Goal: Transaction & Acquisition: Purchase product/service

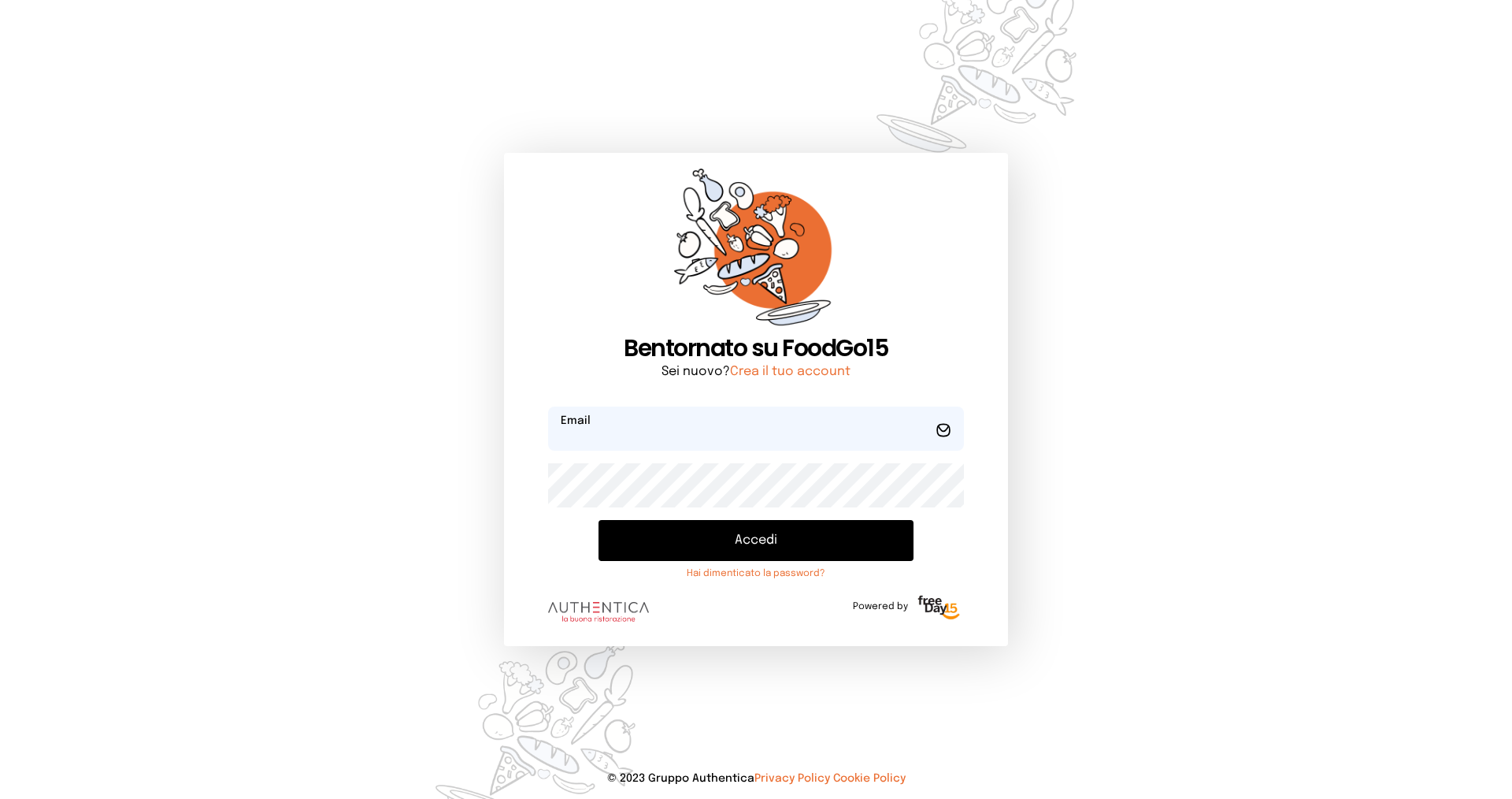
type input "**********"
click at [756, 533] on button "Accedi" at bounding box center [756, 540] width 315 height 41
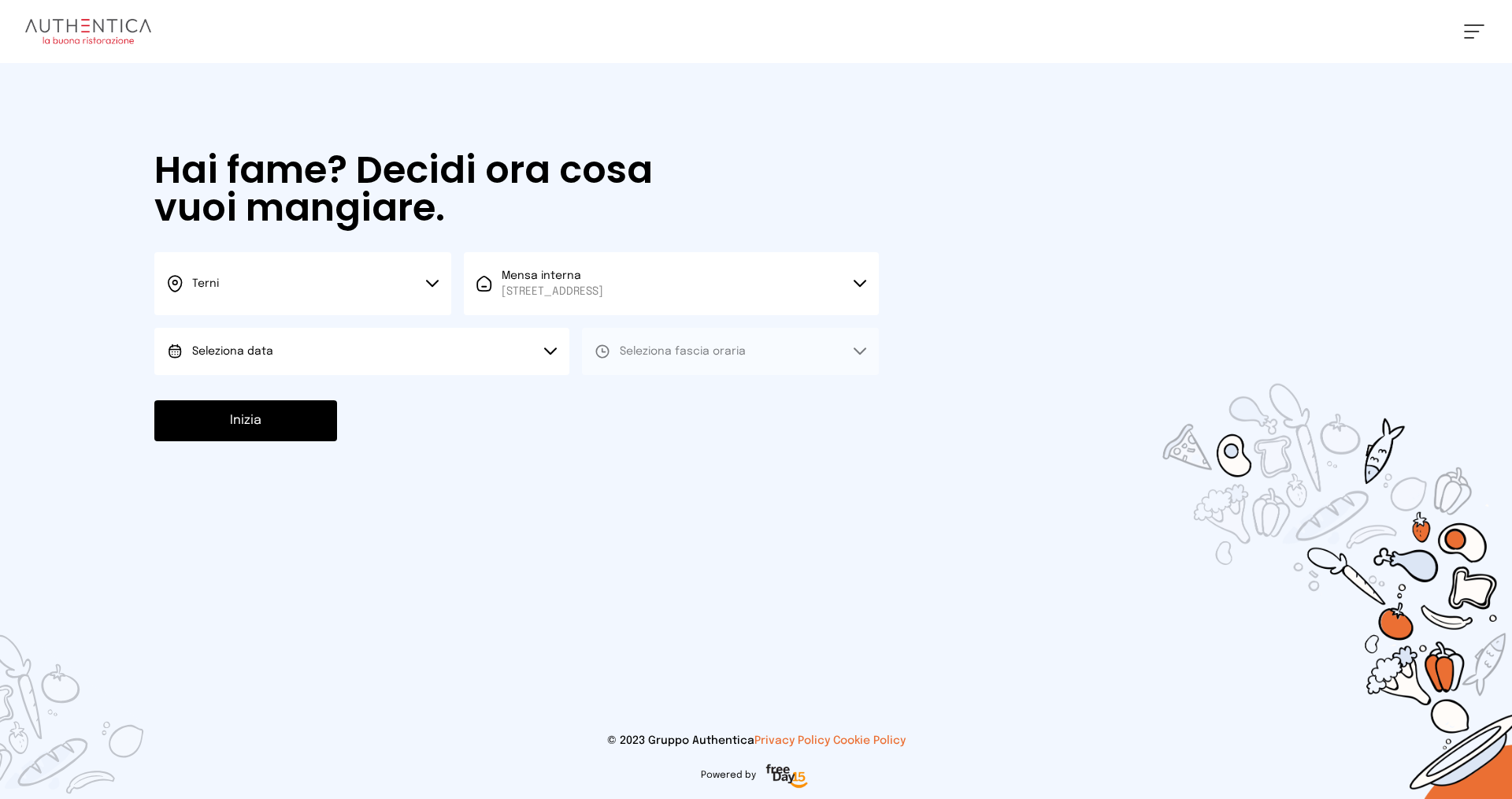
click at [230, 344] on span "Seleziona data" at bounding box center [232, 351] width 81 height 16
drag, startPoint x: 206, startPoint y: 392, endPoint x: 259, endPoint y: 383, distance: 53.8
click at [208, 392] on span "[DATE], [DATE]" at bounding box center [231, 395] width 77 height 16
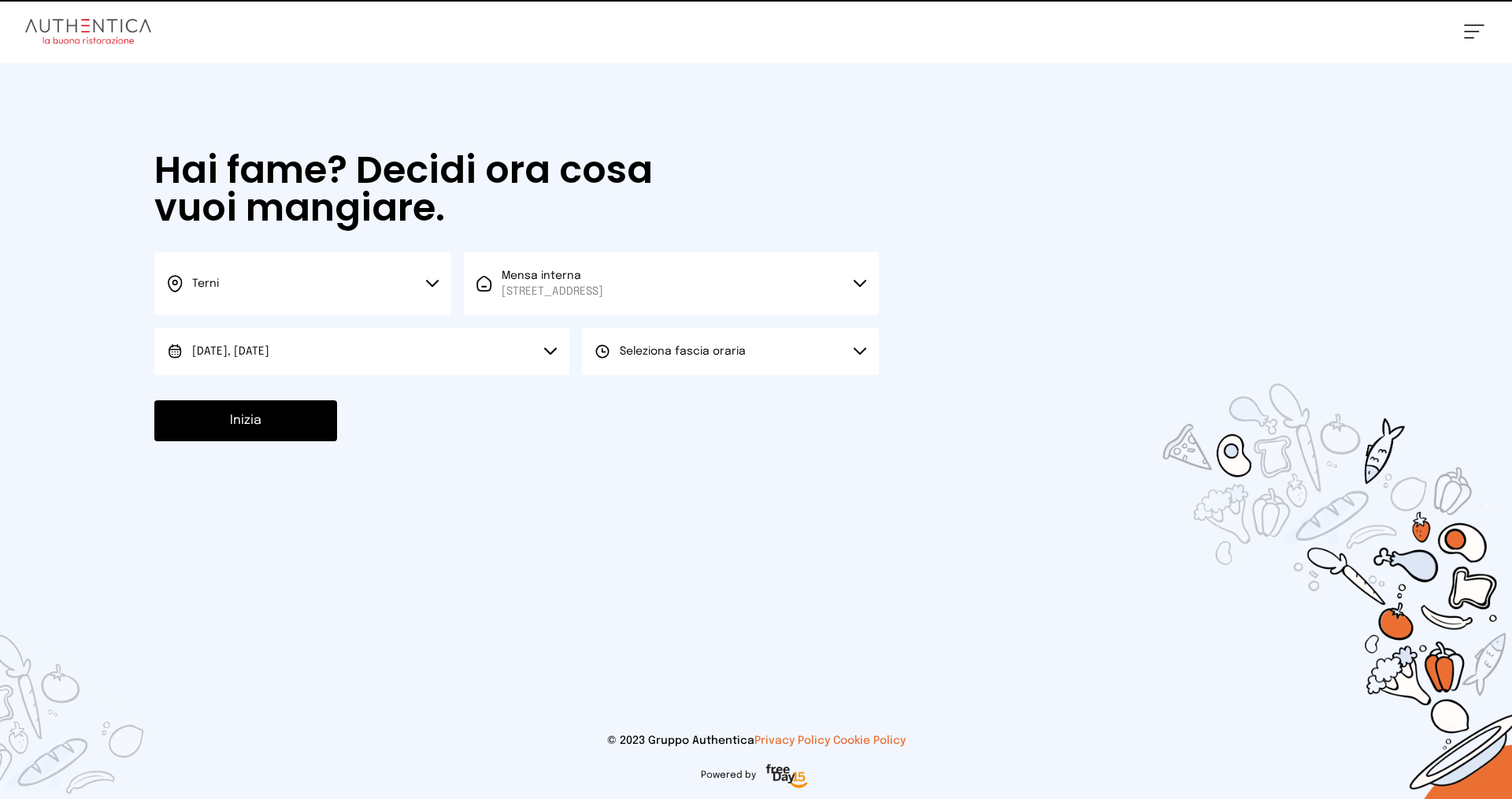
click at [696, 344] on span "Seleziona fascia oraria" at bounding box center [683, 351] width 126 height 16
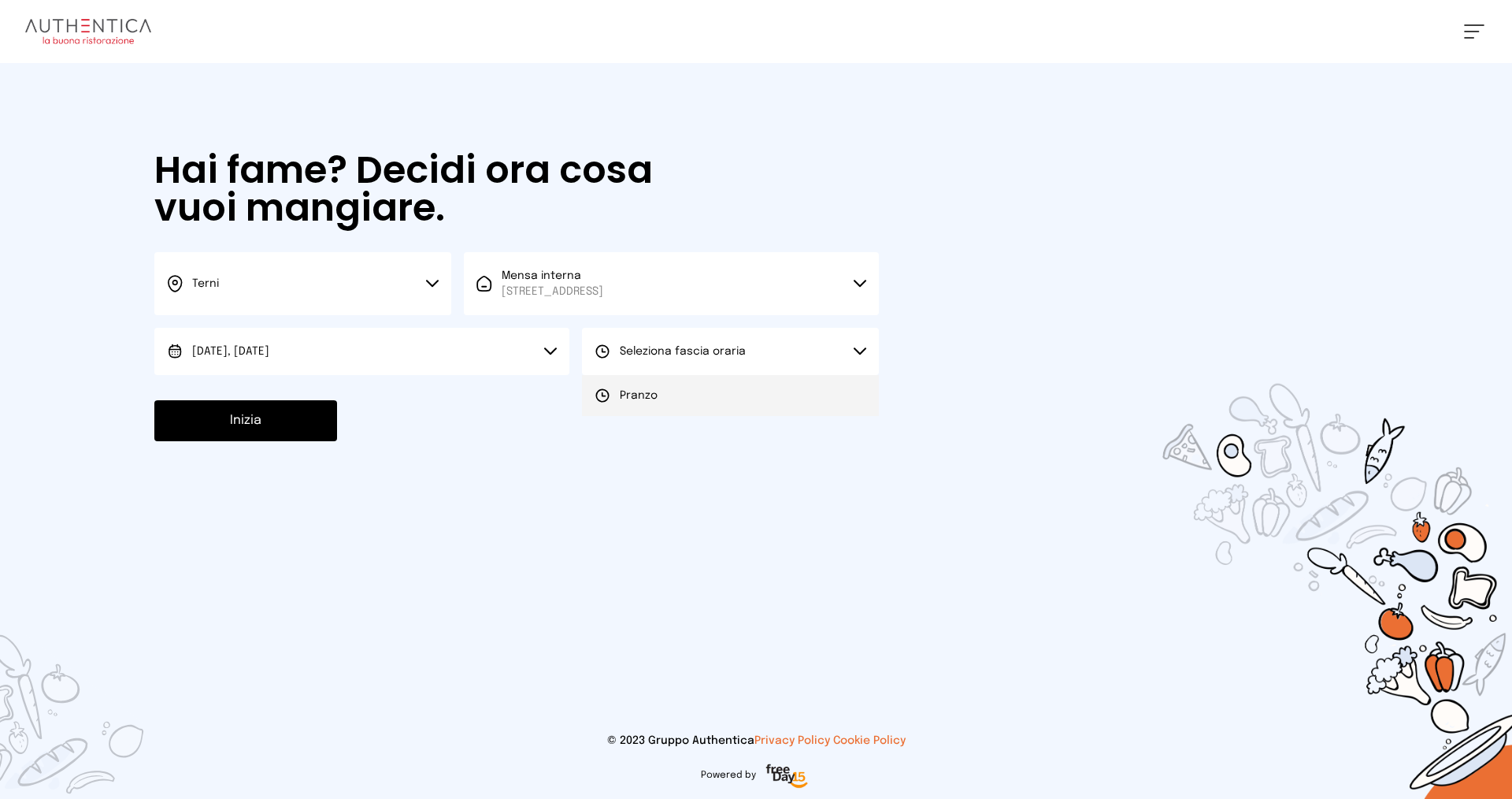
click at [619, 397] on div "Pranzo" at bounding box center [626, 395] width 63 height 16
click at [272, 411] on button "Inizia" at bounding box center [245, 420] width 182 height 41
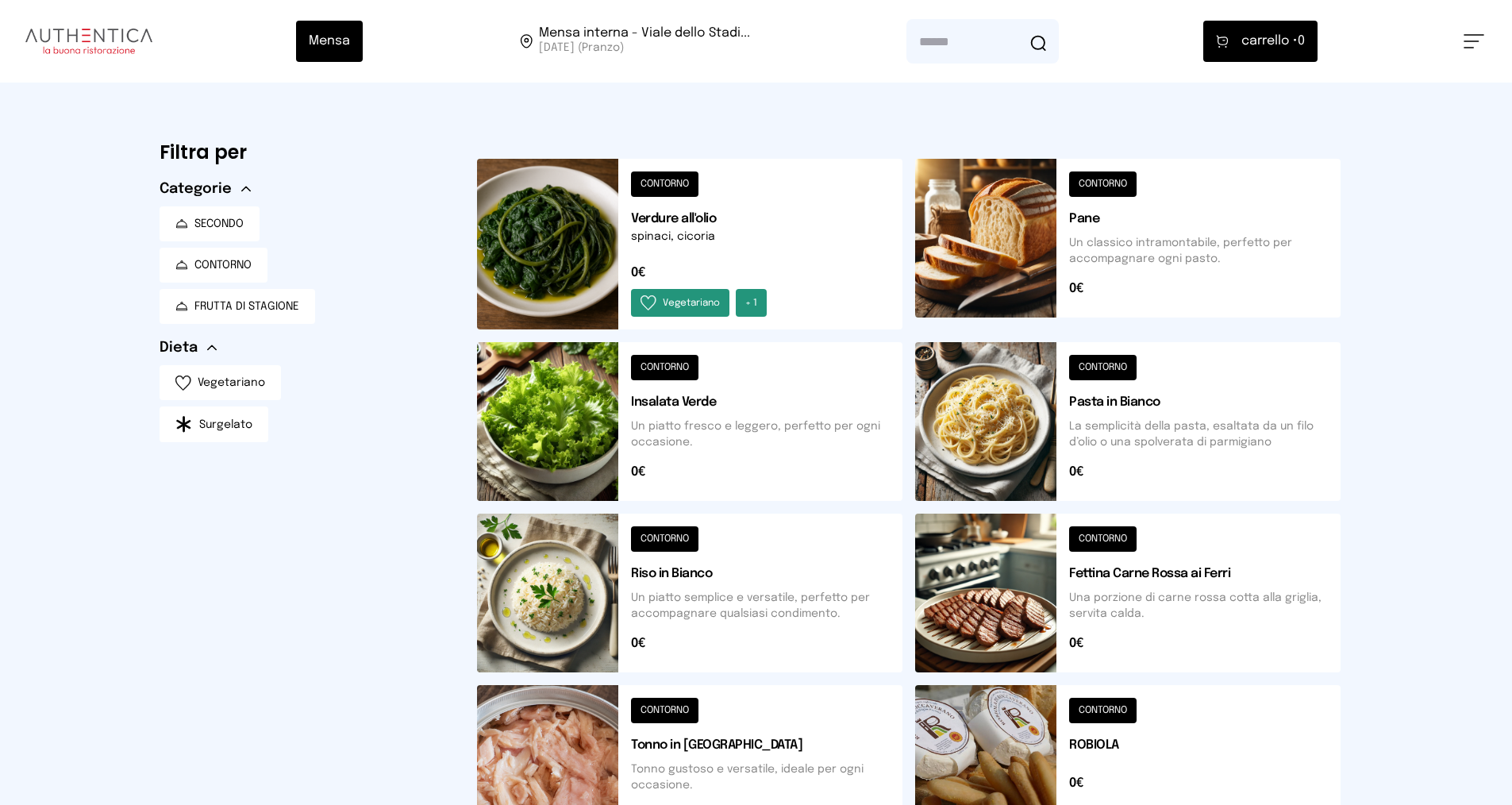
click at [582, 228] on button at bounding box center [690, 244] width 426 height 171
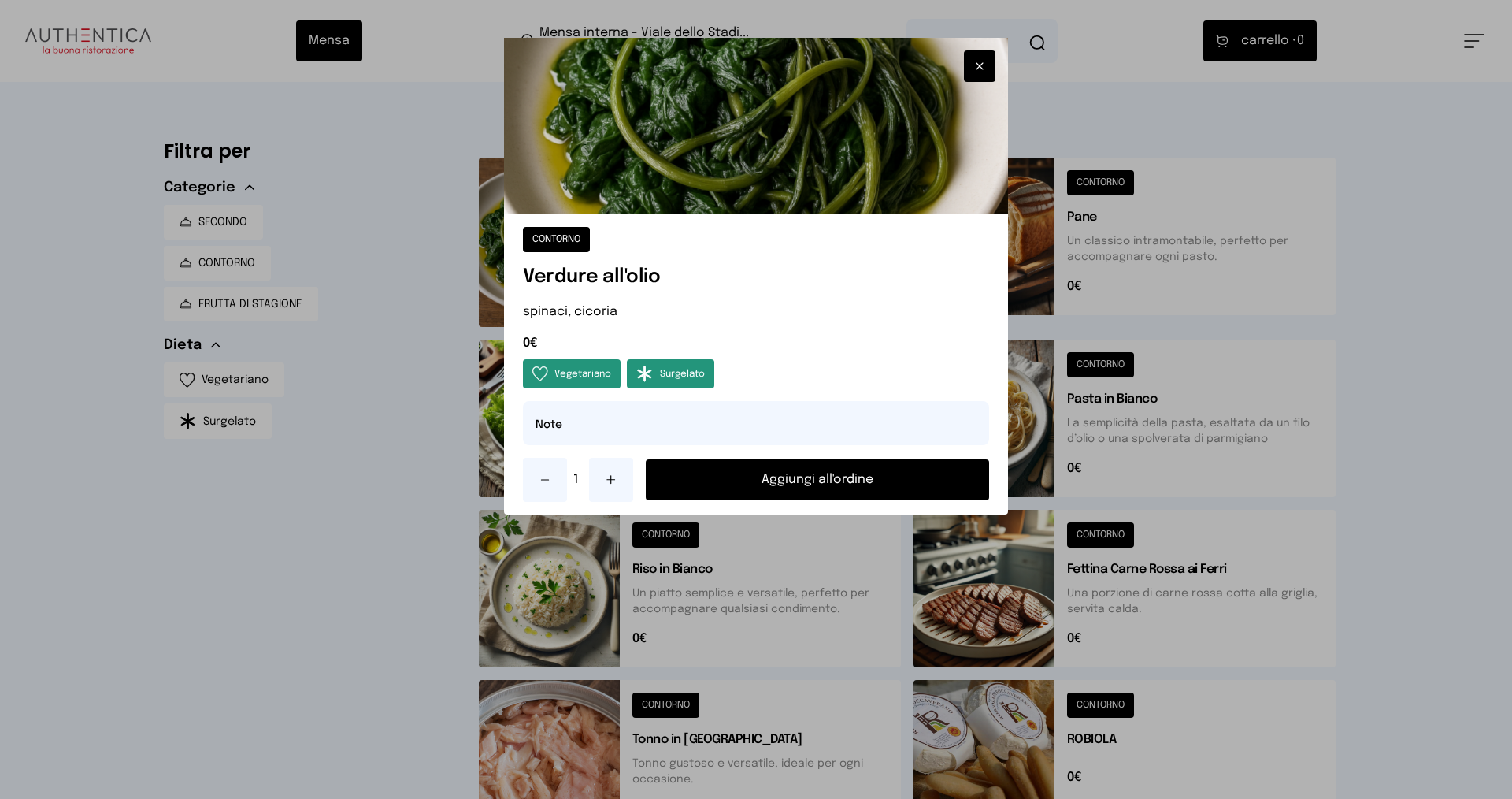
click at [833, 482] on button "Aggiungi all'ordine" at bounding box center [817, 480] width 343 height 41
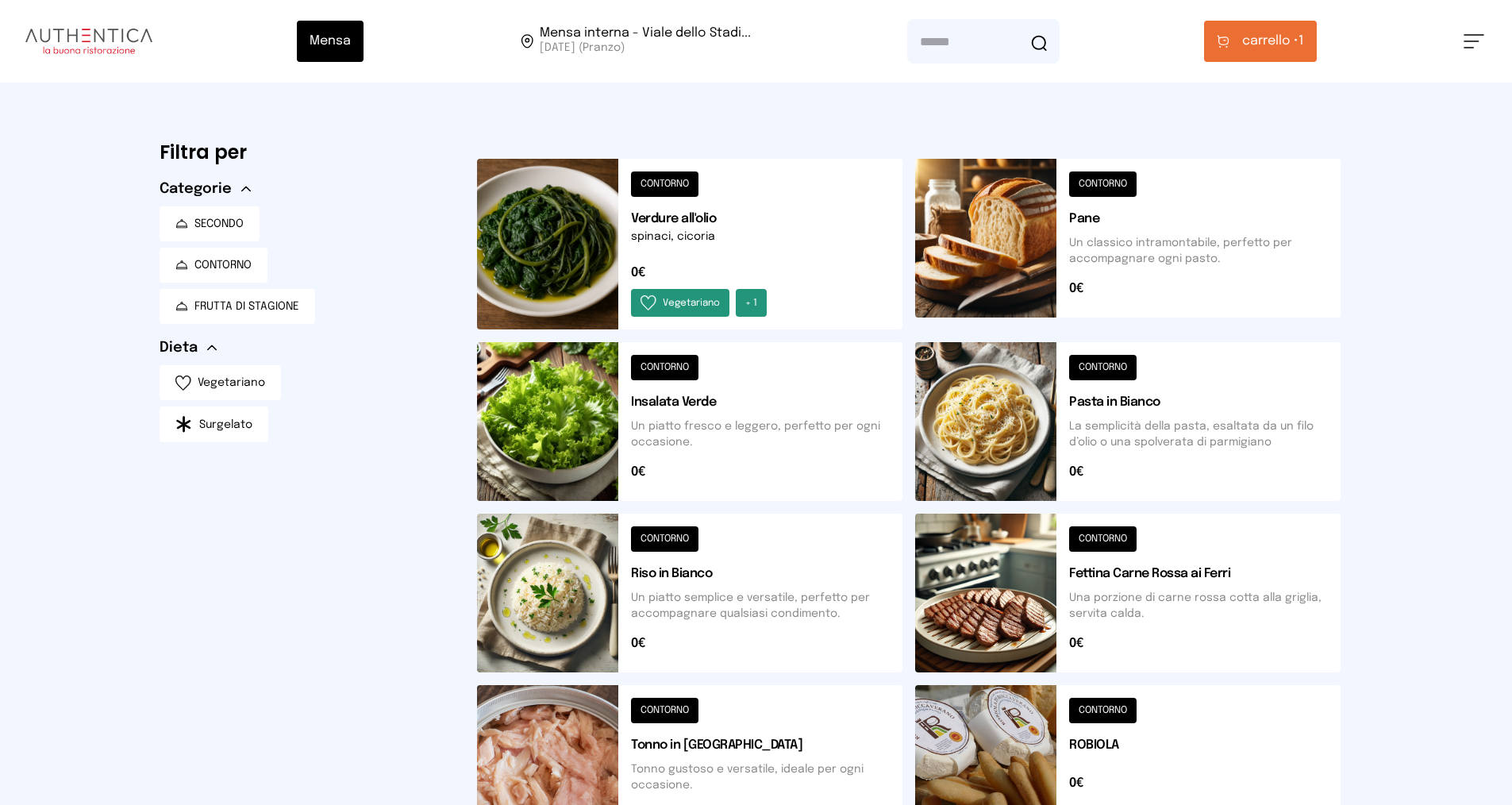
click at [1264, 45] on span "carrello •" at bounding box center [1271, 41] width 56 height 19
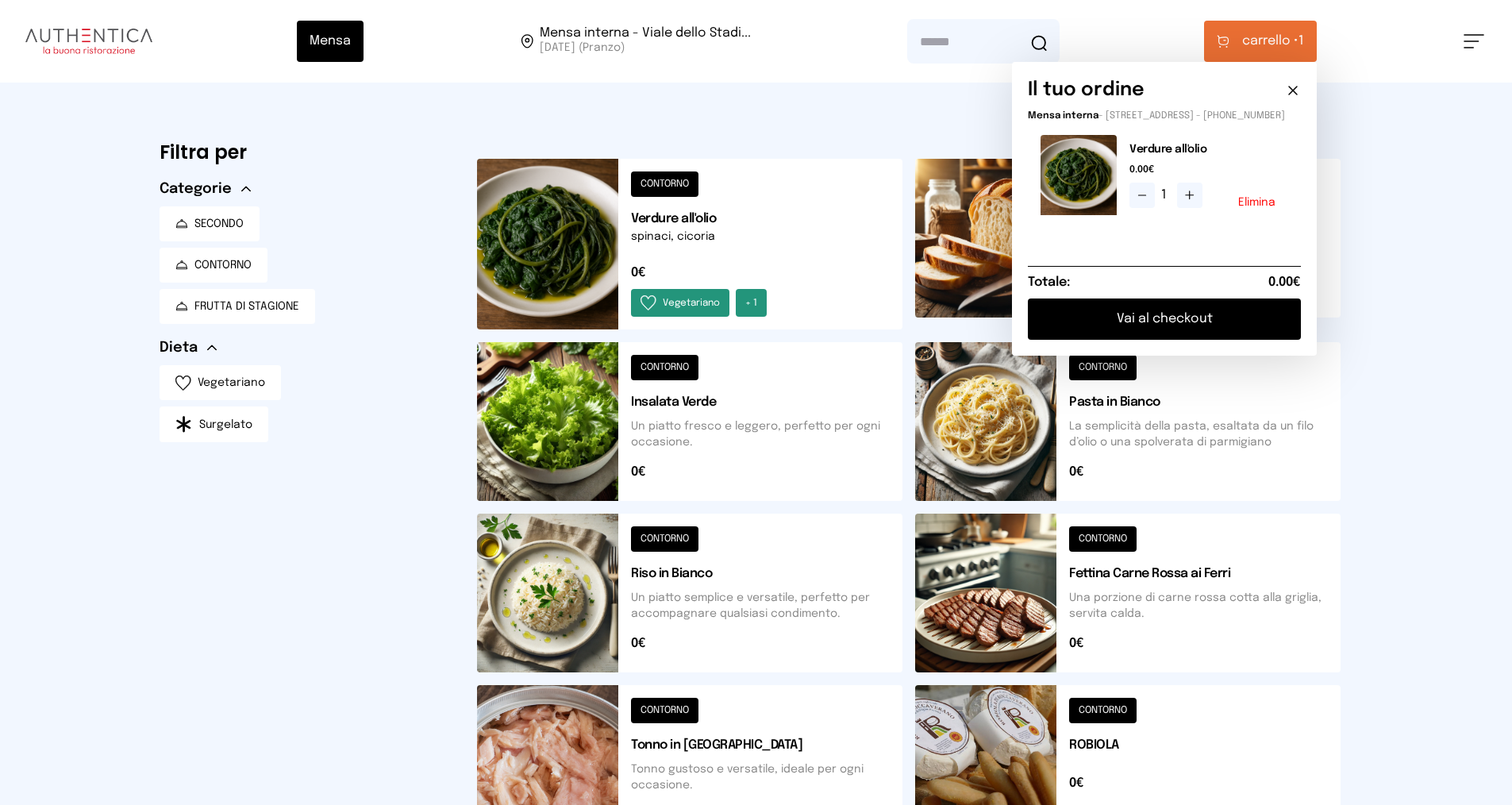
click at [1147, 333] on button "Vai al checkout" at bounding box center [1164, 319] width 273 height 41
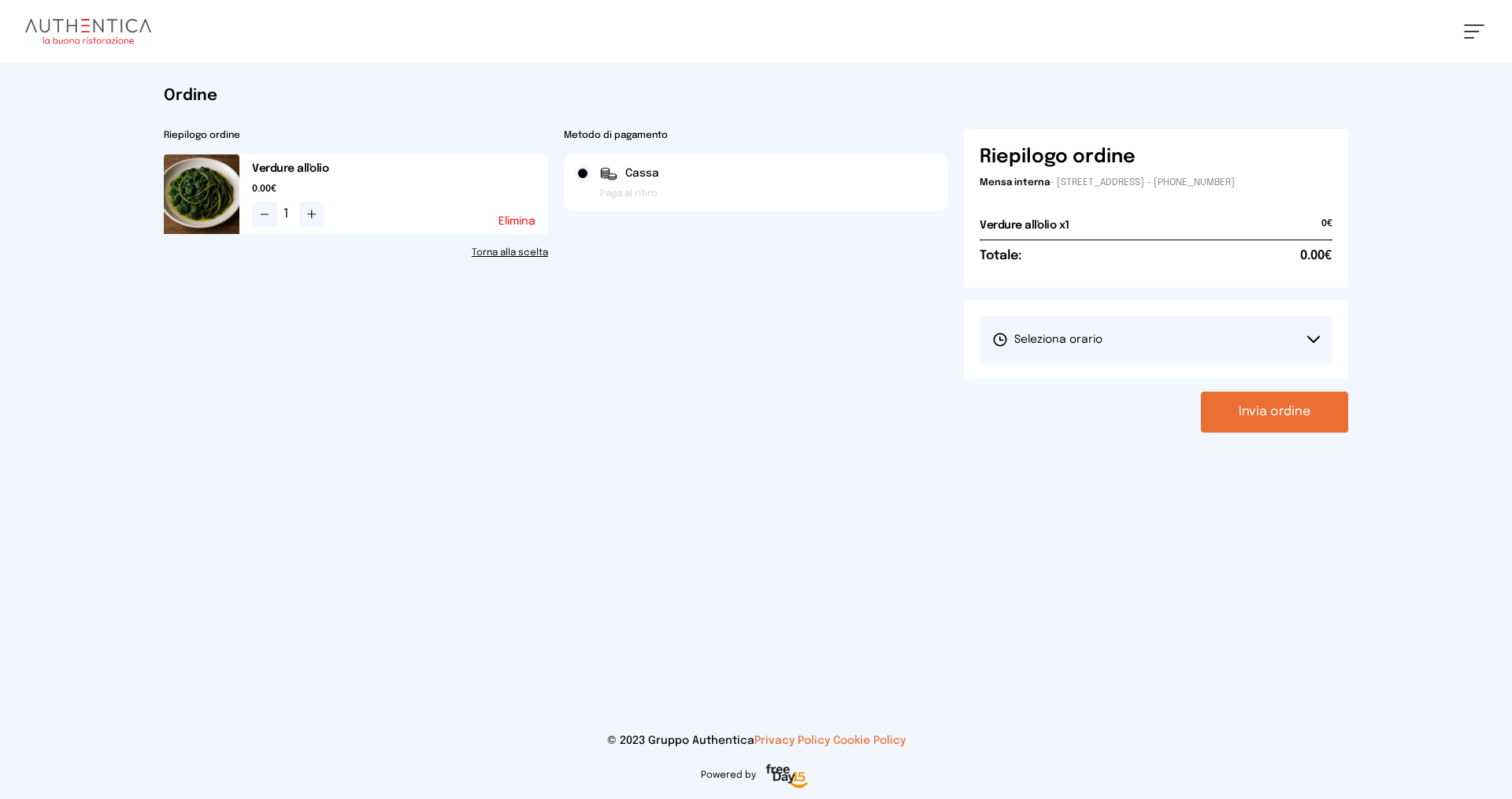
click at [1086, 341] on span "Seleziona orario" at bounding box center [1047, 340] width 111 height 16
click at [1063, 381] on span "1° Turno (13:00 - 15:00)" at bounding box center [1052, 383] width 119 height 16
click at [1243, 403] on button "Invia ordine" at bounding box center [1275, 412] width 147 height 41
